Goal: Task Accomplishment & Management: Complete application form

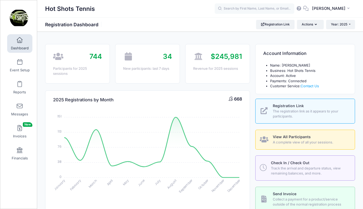
select select
click at [305, 24] on button "Actions" at bounding box center [310, 24] width 27 height 9
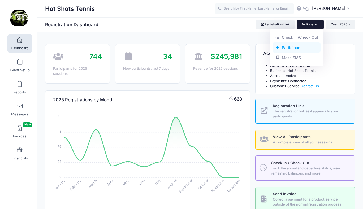
click at [289, 49] on link "Participant" at bounding box center [297, 47] width 48 height 10
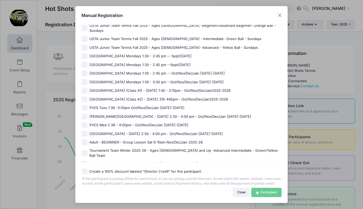
scroll to position [482, 0]
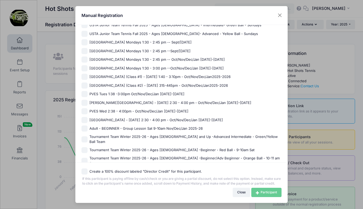
click at [129, 156] on span "Tournament Team Winter 2025-26 - Ages [DEMOGRAPHIC_DATA] -Beginner/Adv Beginner…" at bounding box center [185, 161] width 192 height 10
click at [88, 158] on input "Tournament Team Winter 2025-26 - Ages [DEMOGRAPHIC_DATA] -Beginner/Adv Beginner…" at bounding box center [85, 161] width 6 height 6
checkbox input "true"
click at [260, 191] on link "Participant" at bounding box center [266, 192] width 30 height 9
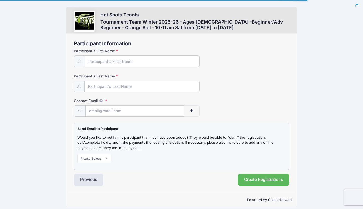
click at [125, 61] on input "Participant's First Name" at bounding box center [142, 61] width 114 height 11
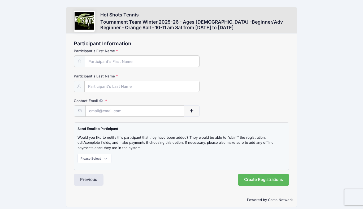
paste input "Vitor Coelho da Fonseca de Mattos Faro"
drag, startPoint x: 153, startPoint y: 61, endPoint x: 164, endPoint y: 61, distance: 10.6
click at [164, 61] on input "Vitor Coelho da Fonseca de Mattos Faro" at bounding box center [142, 61] width 114 height 11
drag, startPoint x: 99, startPoint y: 60, endPoint x: 166, endPoint y: 61, distance: 68.0
click at [166, 61] on input "Vitor Coelho da Fonseca de Mattos Faro" at bounding box center [142, 61] width 114 height 11
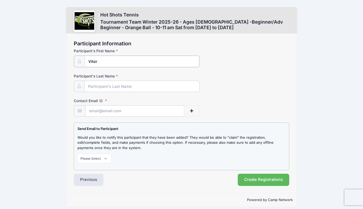
type input "Vitor"
click at [123, 83] on input "Participant's Last Name" at bounding box center [142, 85] width 114 height 11
paste input "Coelho da Fonseca de Mattos Faro"
type input "Coelho da Fonseca de Mattos Faro"
click at [113, 110] on input "Contact Email" at bounding box center [135, 110] width 98 height 11
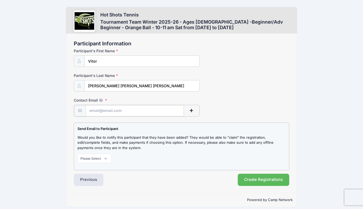
click at [122, 110] on input "Contact Email" at bounding box center [135, 110] width 98 height 11
paste input "amandamoser.ifc@gmail.com"
type input "amandamoser.ifc@gmail.com"
click at [102, 158] on select "Please Select Don't Notify Notify" at bounding box center [95, 157] width 34 height 9
select select "1"
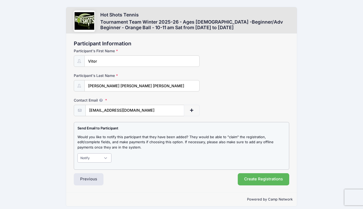
click at [78, 153] on select "Please Select Don't Notify Notify" at bounding box center [95, 157] width 34 height 9
click at [256, 178] on button "Create Registrations" at bounding box center [264, 179] width 52 height 12
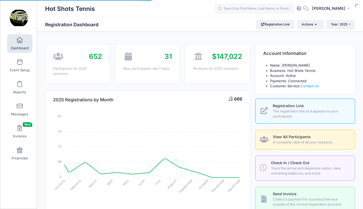
select select
